Goal: Task Accomplishment & Management: Manage account settings

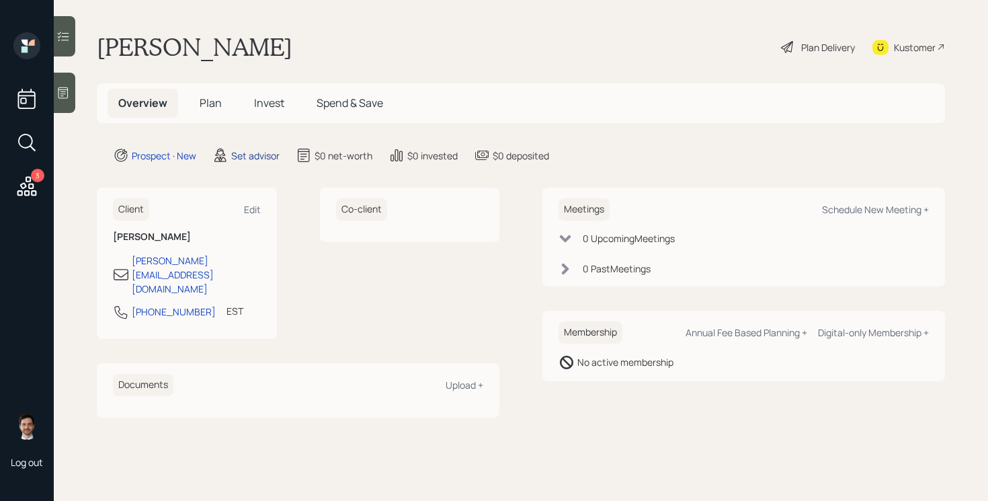
click at [262, 158] on div "Set advisor" at bounding box center [255, 156] width 48 height 14
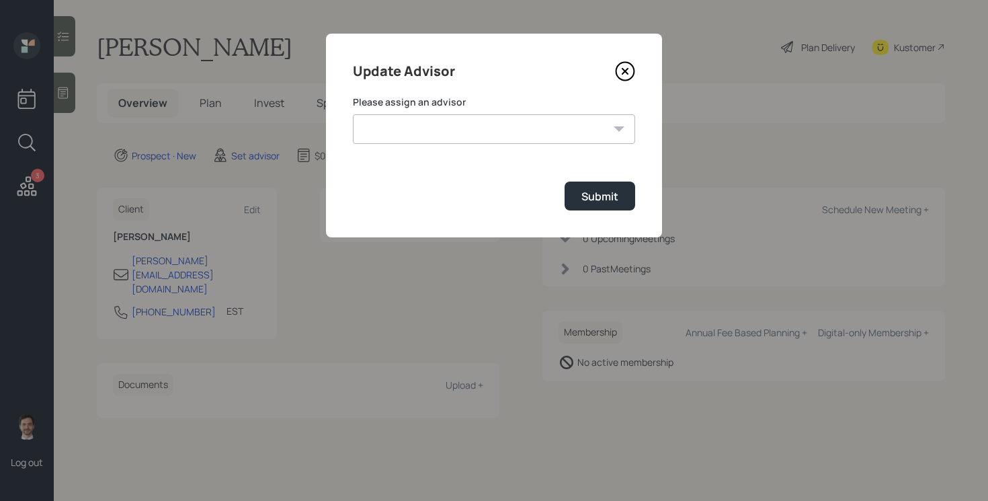
click at [440, 120] on select "Aleksandra Szegda James DiStasi Jonah Coleman Tyler End Robby Grisanti Treva No…" at bounding box center [494, 129] width 282 height 30
click at [627, 75] on icon at bounding box center [625, 71] width 20 height 20
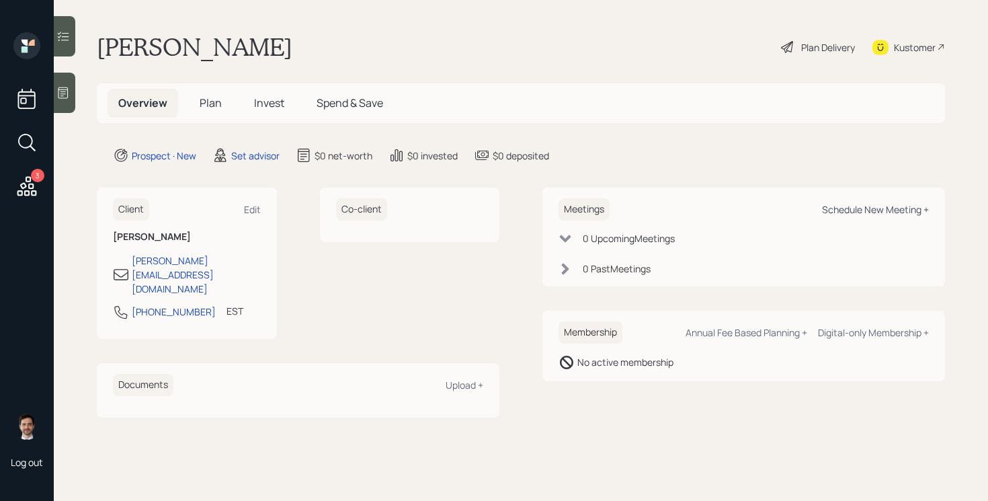
click at [872, 210] on div "Schedule New Meeting +" at bounding box center [875, 209] width 107 height 13
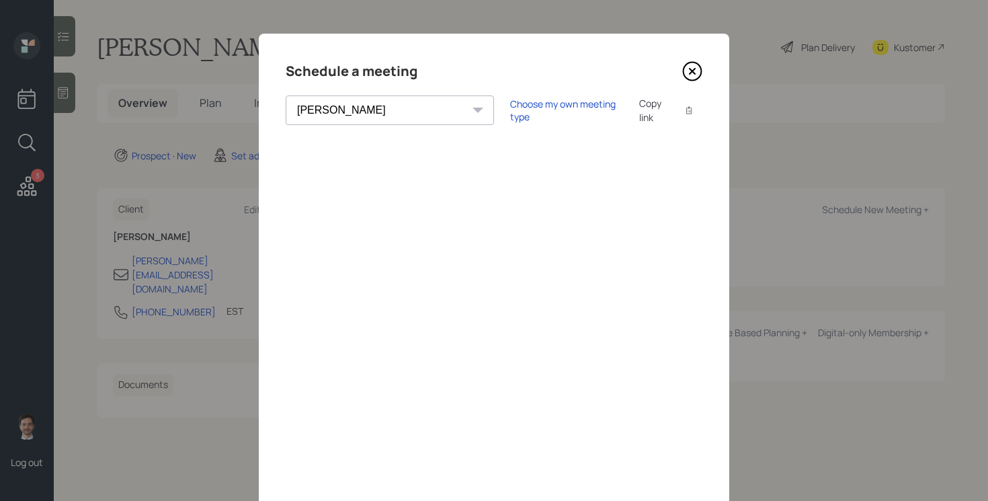
click at [377, 118] on select "Theresa Spinello Matthew Burke Eitan Bar-David Ian Yamey Trevor Nelson Christia…" at bounding box center [390, 110] width 208 height 30
select select "7ee11780-4d8a-424a-8367-23e02165f7ba"
click at [286, 95] on select "Theresa Spinello Matthew Burke Eitan Bar-David Ian Yamey Trevor Nelson Christia…" at bounding box center [390, 110] width 208 height 30
click at [510, 120] on div "Choose my own meeting type Copy link Copy text" at bounding box center [606, 110] width 192 height 28
click at [510, 117] on div "Choose my own meeting type Copy link Copy text" at bounding box center [606, 110] width 192 height 28
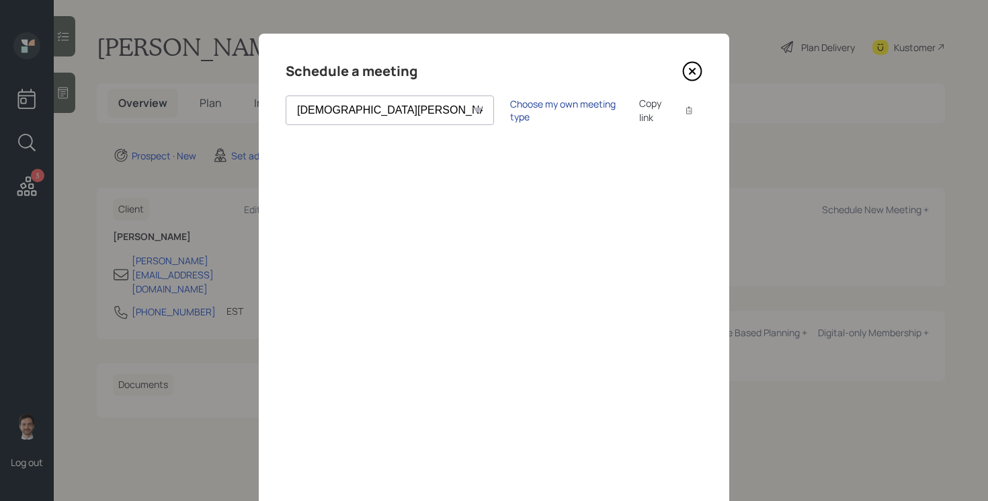
click at [510, 105] on div "Choose my own meeting type" at bounding box center [566, 110] width 113 height 26
